Goal: Task Accomplishment & Management: Complete application form

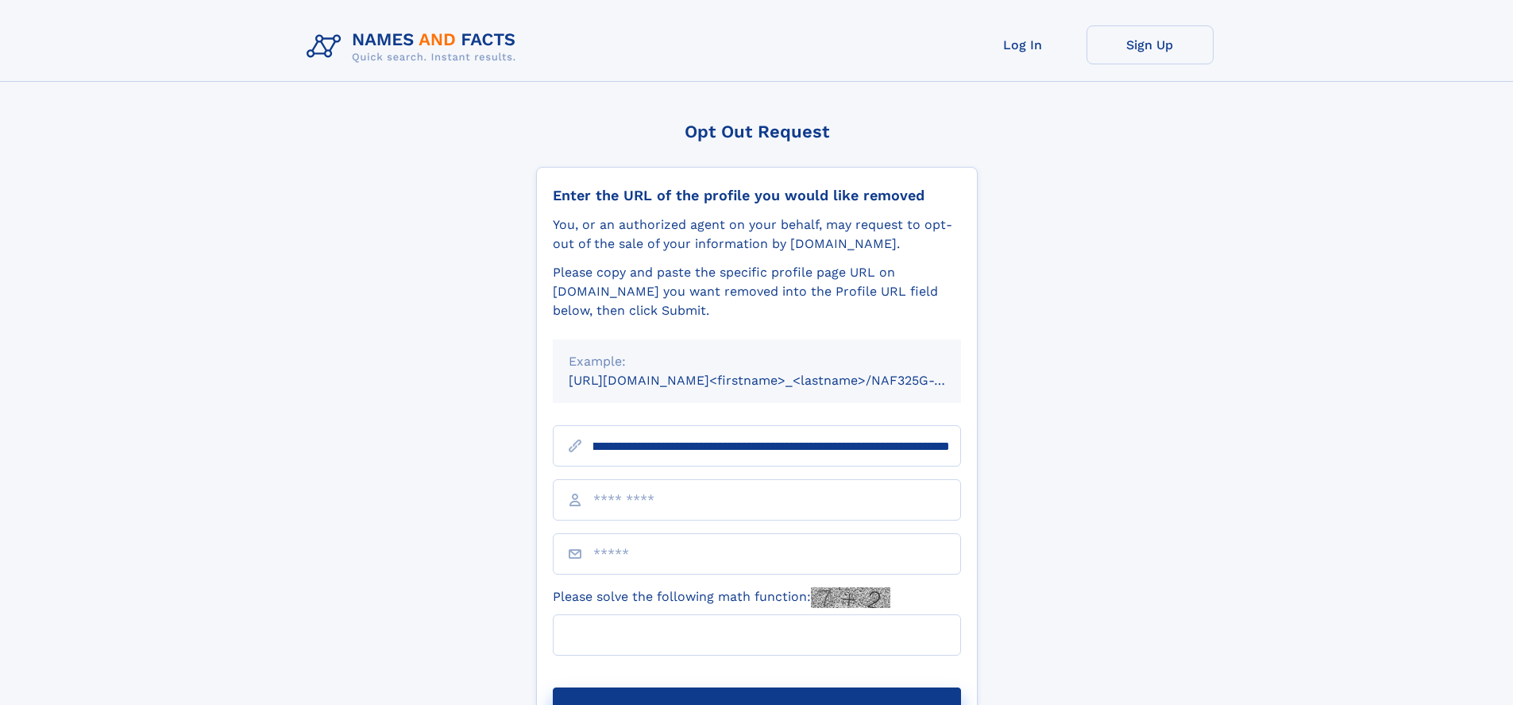
scroll to position [0, 172]
type input "**********"
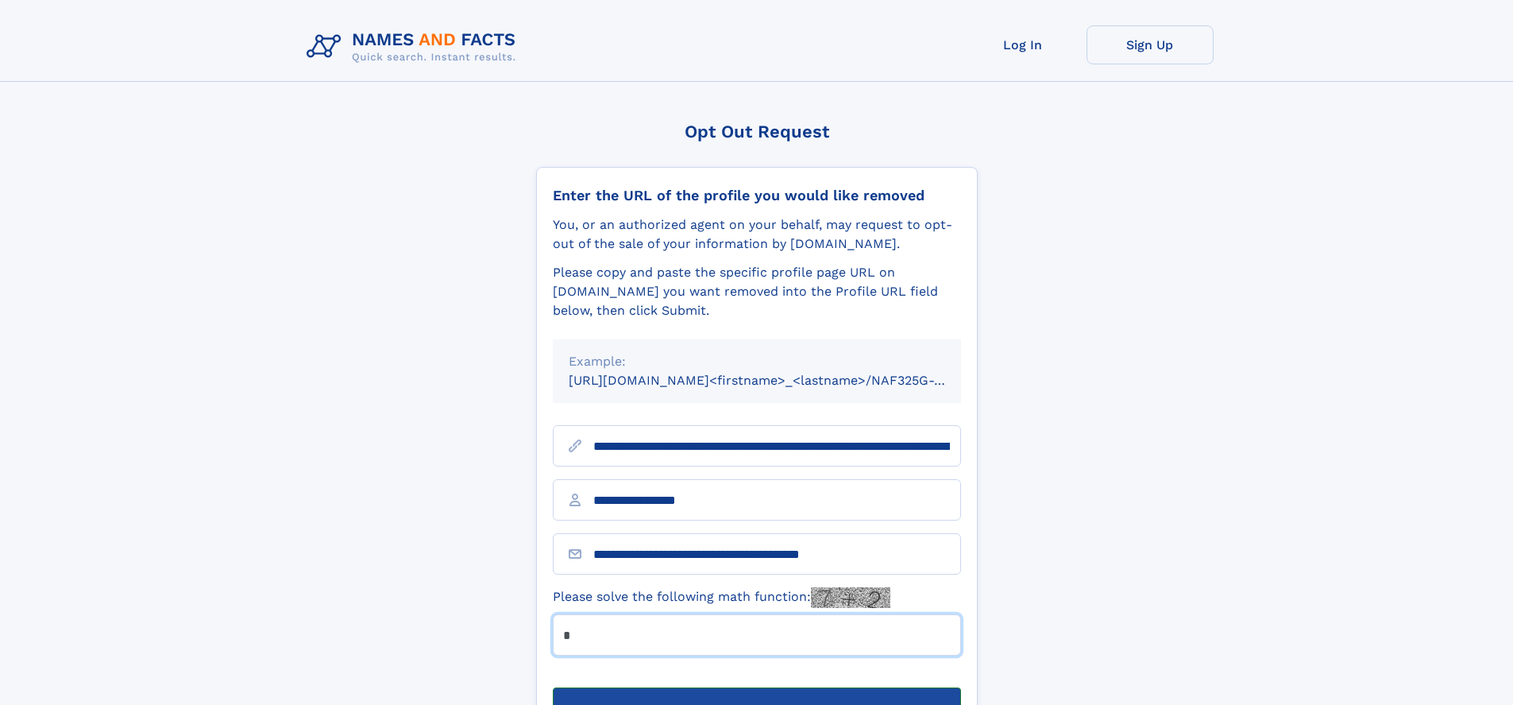
type input "*"
click at [756, 687] on button "Submit Opt Out Request" at bounding box center [757, 712] width 408 height 51
